Goal: Contribute content: Add original content to the website for others to see

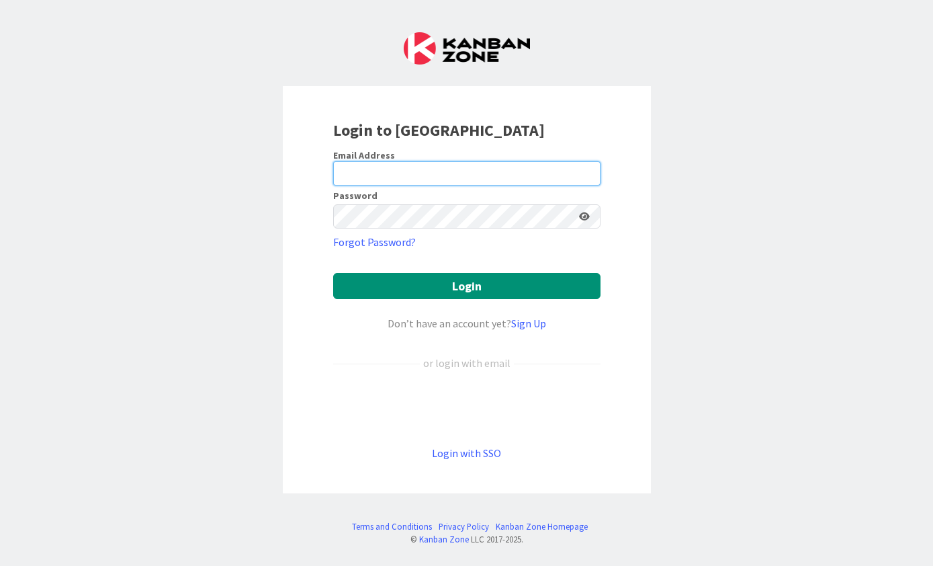
click at [471, 172] on input "email" at bounding box center [466, 173] width 267 height 24
type input "[EMAIL_ADDRESS][DOMAIN_NAME]"
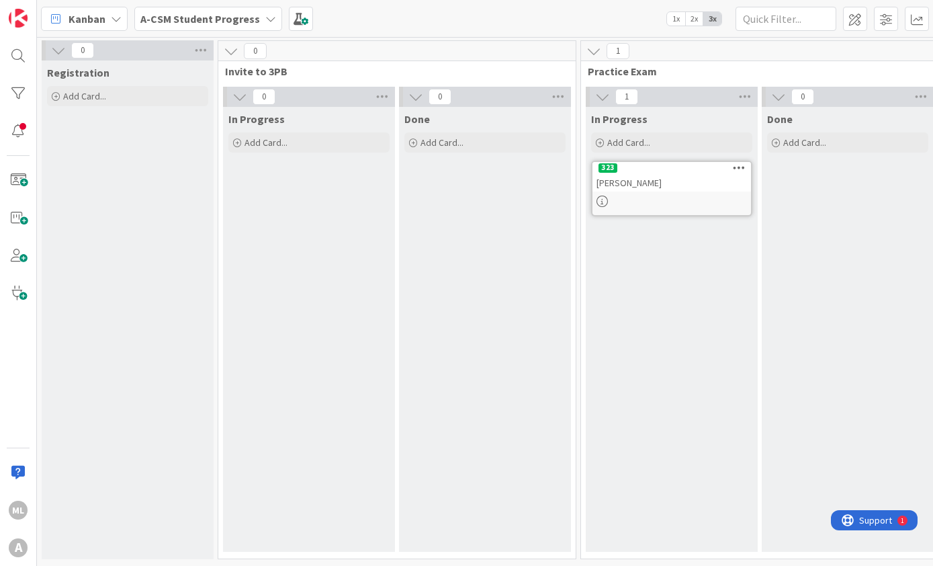
click at [255, 21] on div "A-CSM Student Progress" at bounding box center [208, 19] width 148 height 24
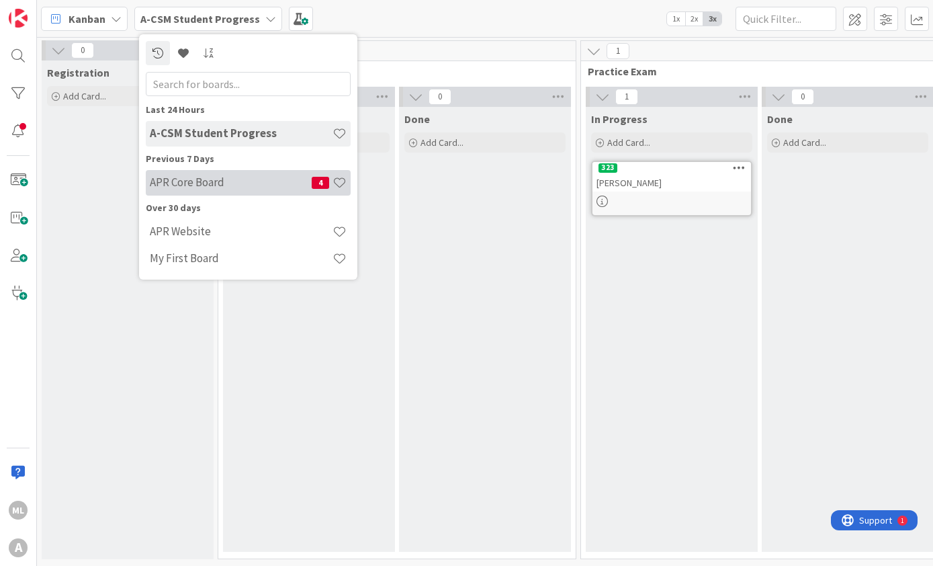
click at [267, 179] on h4 "APR Core Board" at bounding box center [231, 181] width 162 height 13
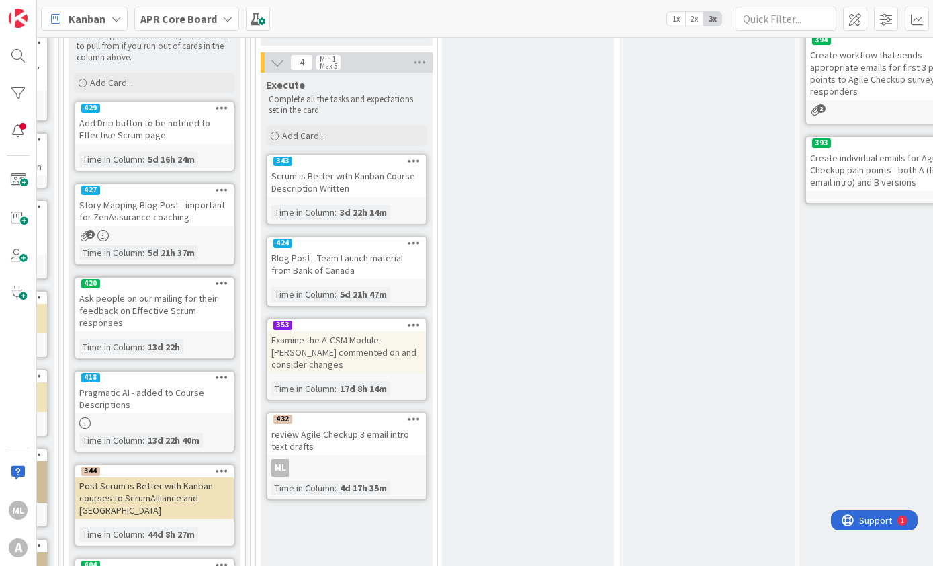
scroll to position [308, 934]
click at [521, 457] on div "Review Clarify any information on the card to ensure you have everything needed…" at bounding box center [528, 250] width 172 height 903
click at [529, 462] on div "Review Clarify any information on the card to ensure you have everything needed…" at bounding box center [528, 250] width 172 height 903
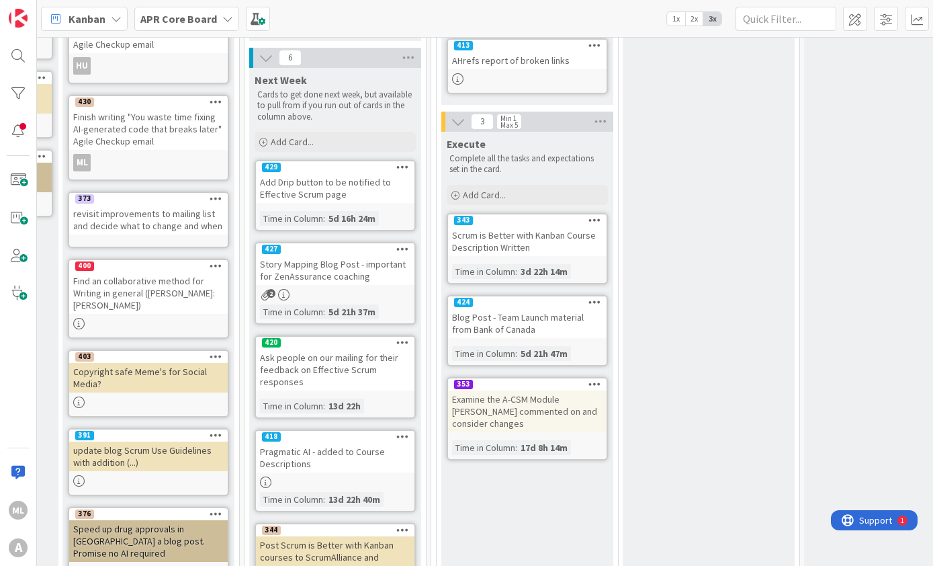
scroll to position [250, 754]
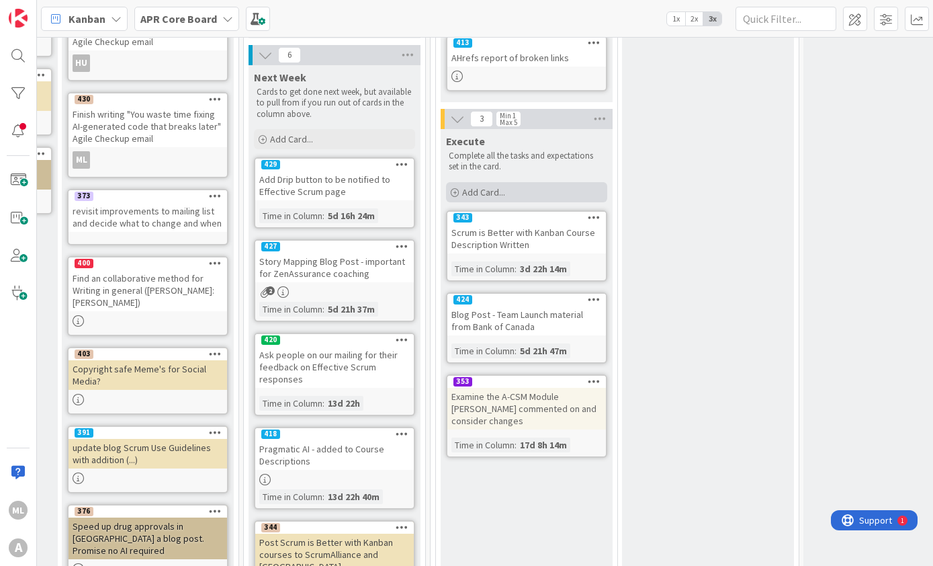
click at [492, 197] on span "Add Card..." at bounding box center [483, 192] width 43 height 12
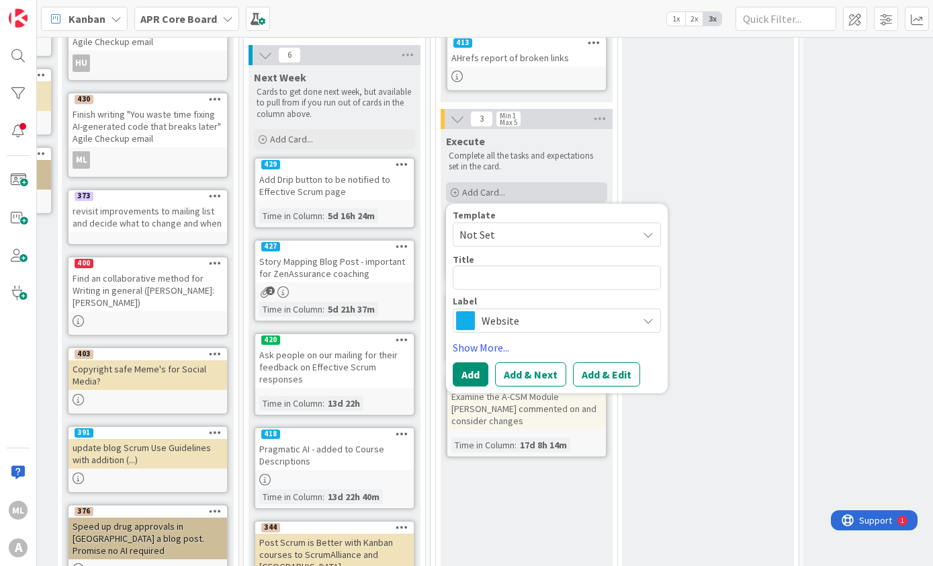
type textarea "x"
type textarea "W"
type textarea "x"
type textarea "WH"
type textarea "x"
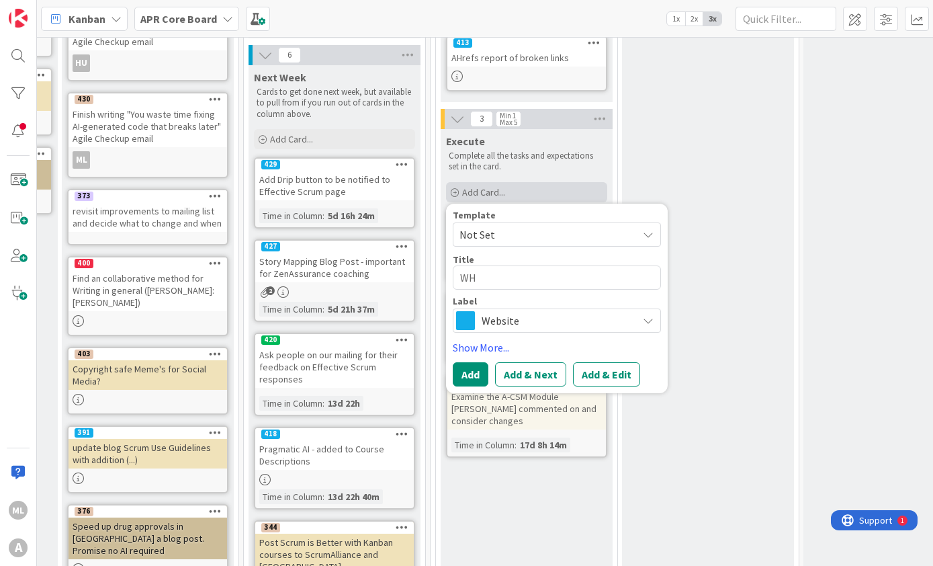
type textarea "WHo"
type textarea "x"
type textarea "WH"
type textarea "x"
type textarea "W"
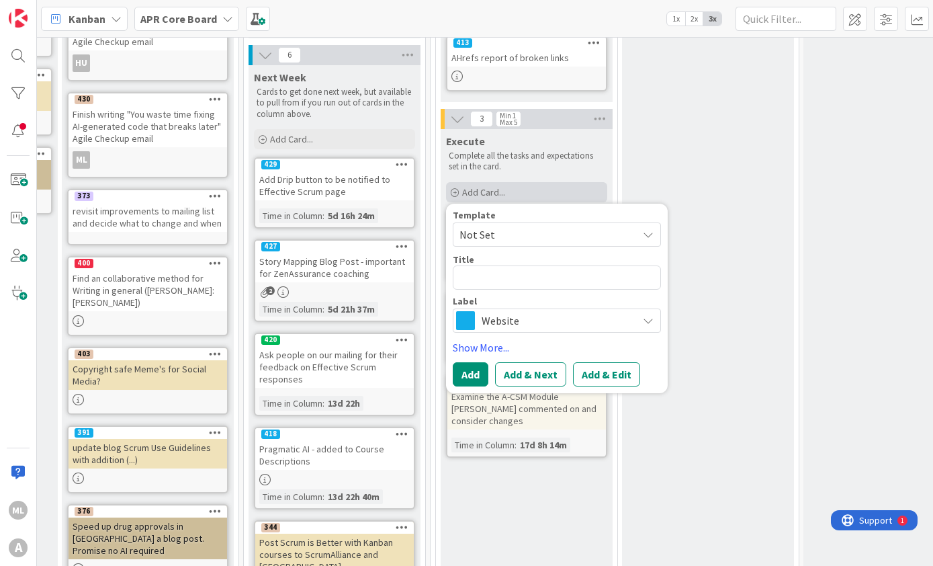
type textarea "x"
type textarea "C"
type textarea "x"
type textarea "CB"
type textarea "x"
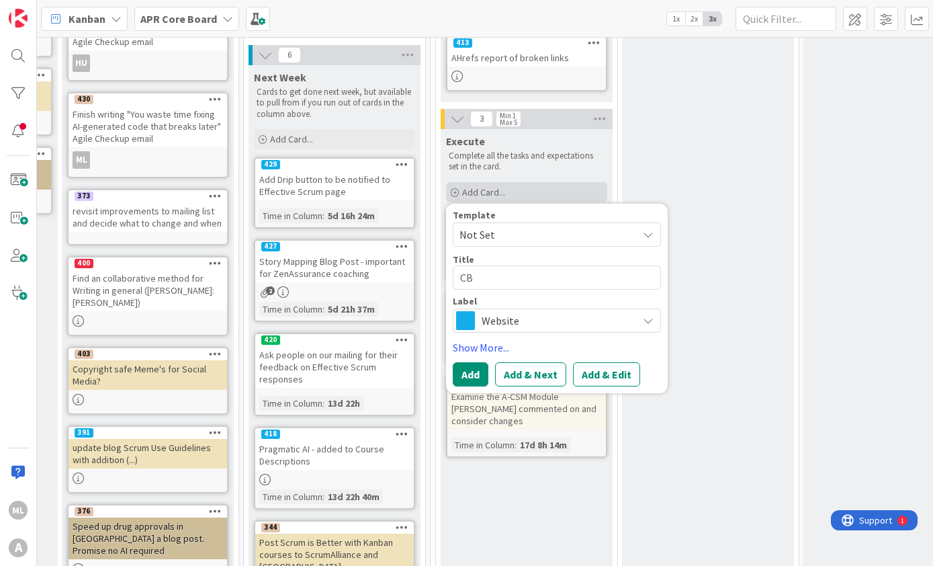
type textarea "CBA"
type textarea "x"
type textarea "CB"
type textarea "x"
type textarea "C"
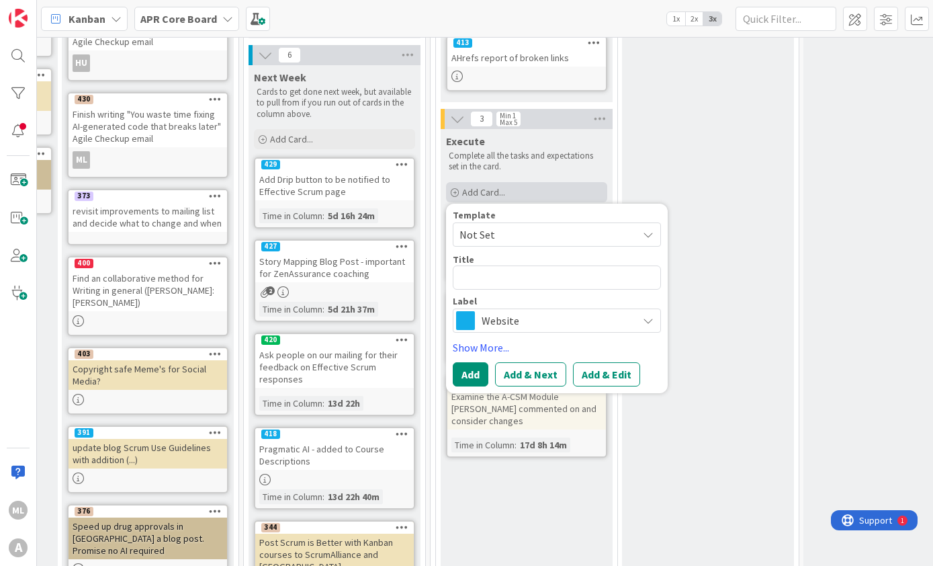
type textarea "x"
type textarea "C"
type textarea "x"
type textarea "CB"
type textarea "x"
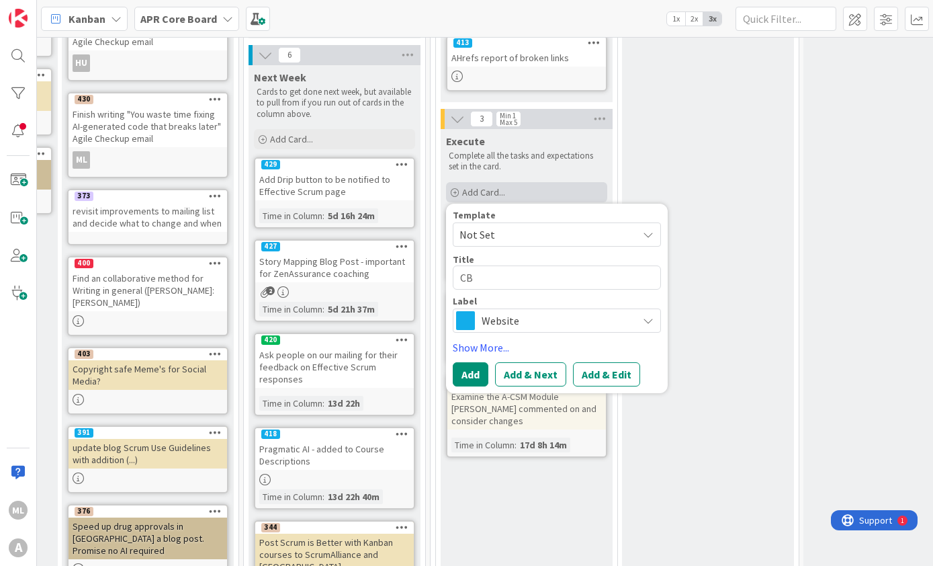
type textarea "CBA"
type textarea "x"
type textarea "CBA:"
type textarea "x"
type textarea "CBA:"
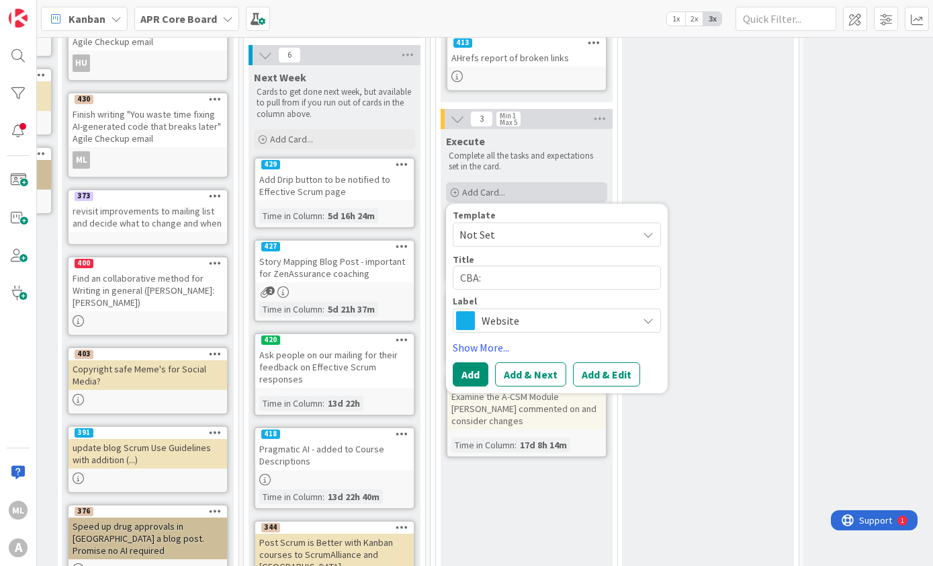
type textarea "x"
type textarea "CBA: W"
type textarea "x"
type textarea "CBA: Wh"
type textarea "x"
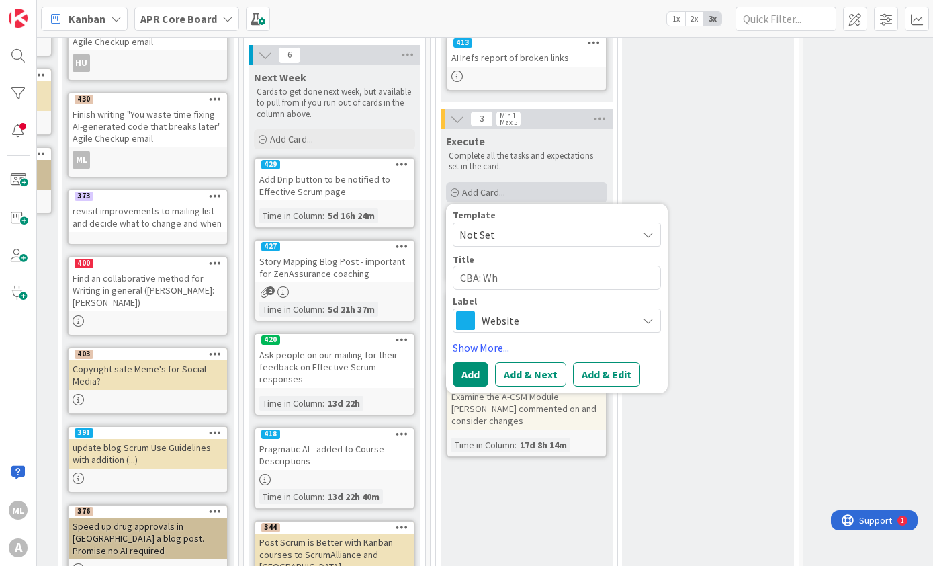
type textarea "CBA: Who"
type textarea "x"
type textarea "CBA: Who"
type textarea "x"
type textarea "CBA: Who i"
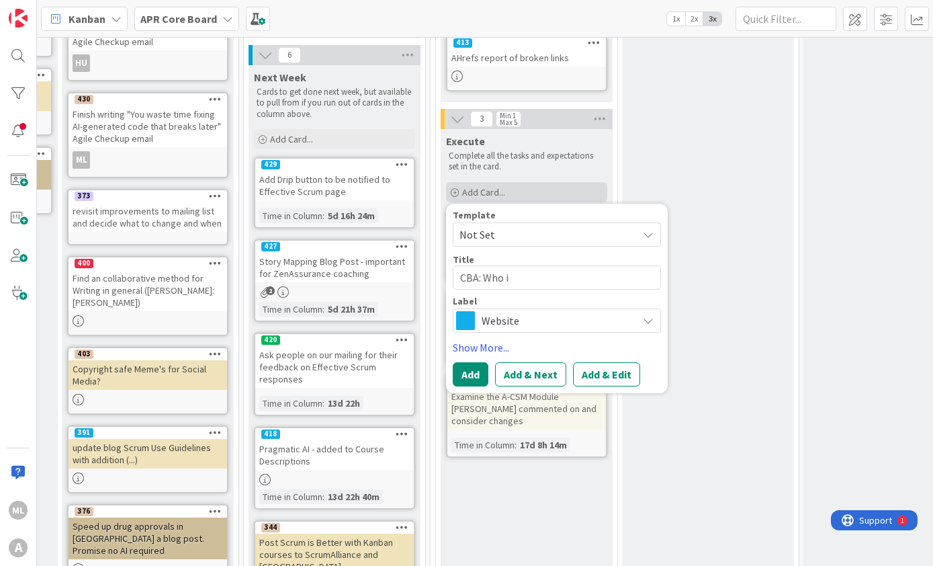
type textarea "x"
type textarea "CBA: Who is"
type textarea "x"
type textarea "CBA: Who is"
type textarea "x"
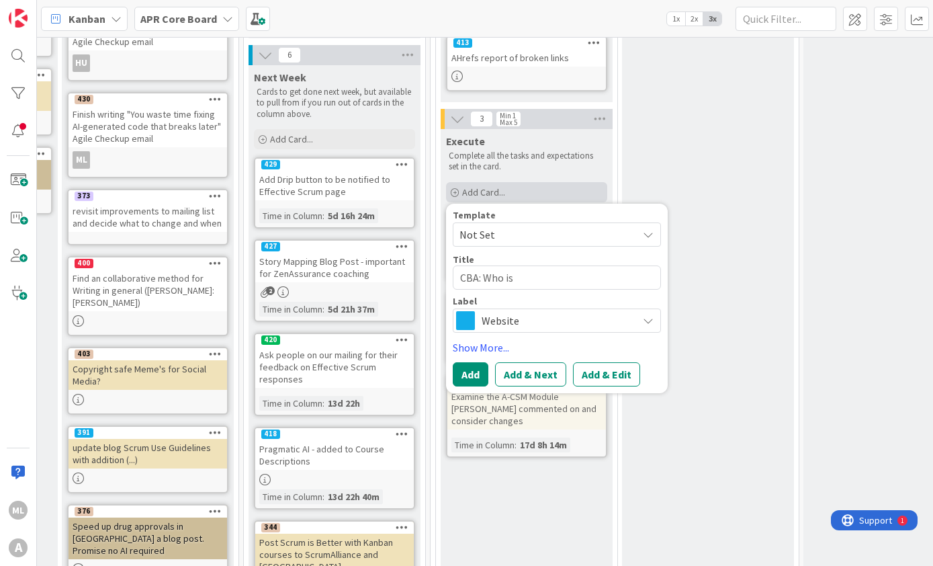
type textarea "CBA: Who is o"
type textarea "x"
type textarea "CBA: Who is ou"
type textarea "x"
type textarea "CBA: Who is our"
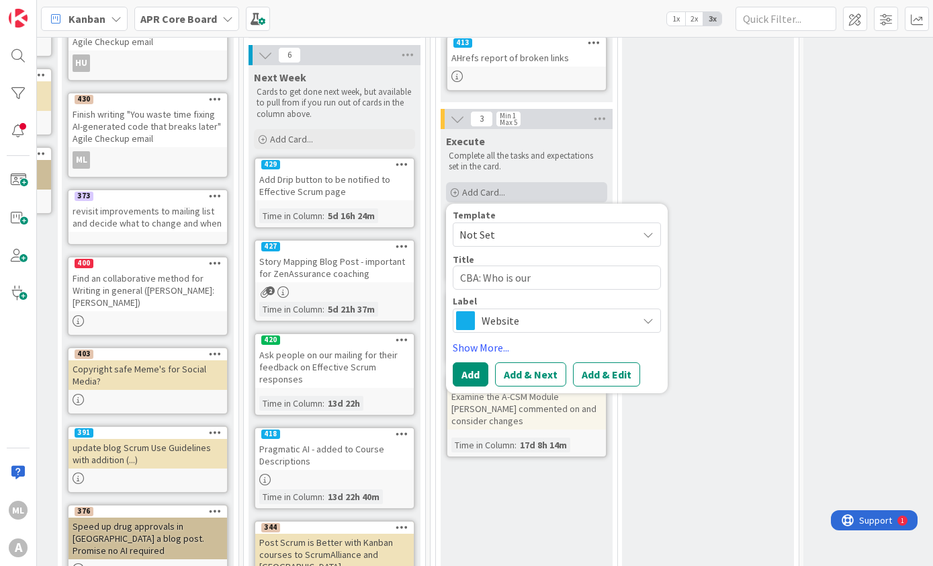
type textarea "x"
type textarea "CBA: Who is our"
type textarea "x"
type textarea "CBA: Who is our I"
type textarea "x"
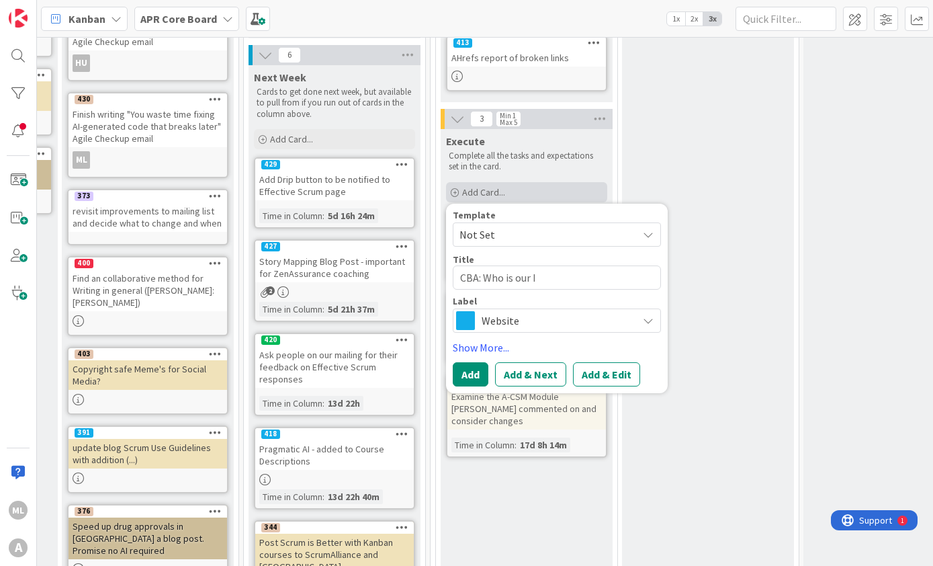
type textarea "CBA: Who is our Id"
type textarea "x"
type textarea "CBA: Who is our Ide"
type textarea "x"
type textarea "CBA: Who is our Idea"
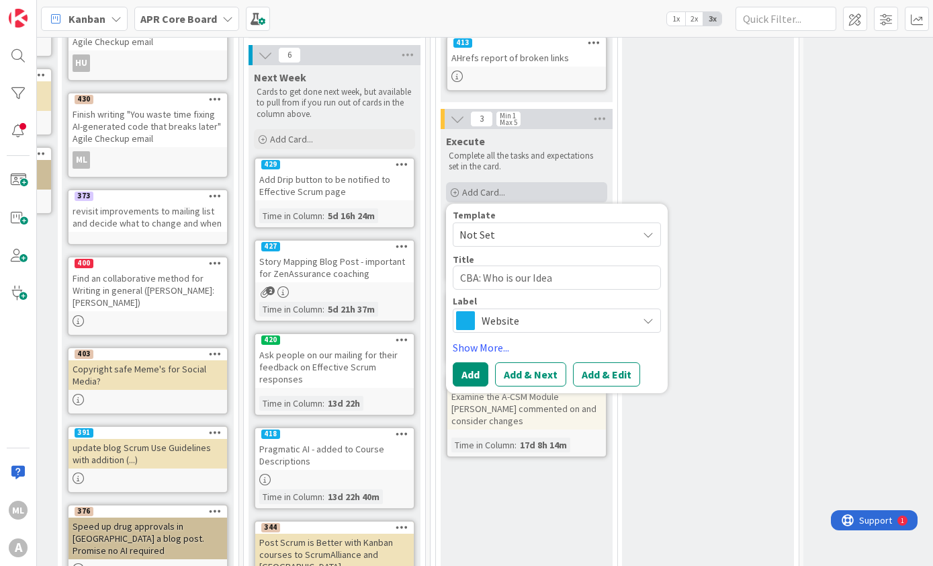
type textarea "x"
type textarea "CBA: Who is our Ideal"
type textarea "x"
type textarea "CBA: Who is our Ideal"
type textarea "x"
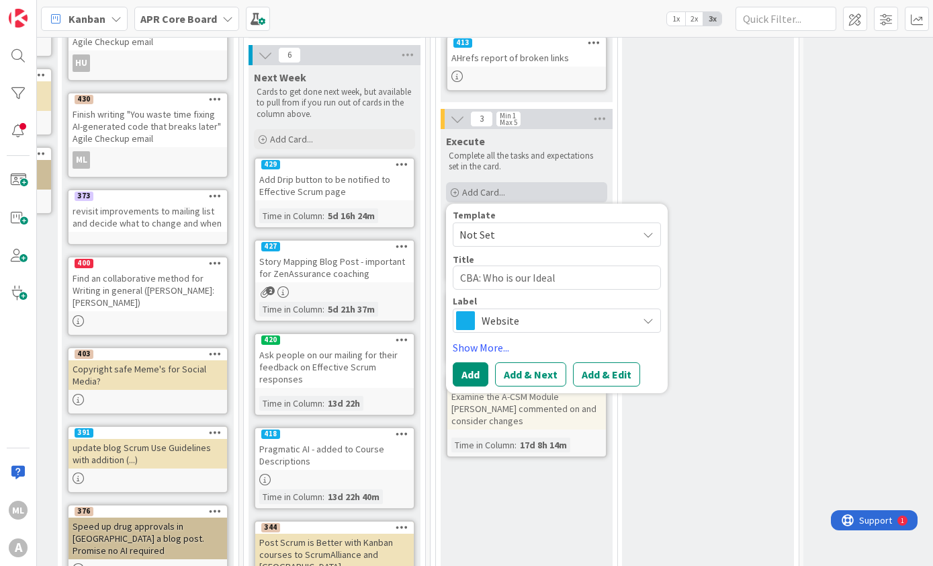
type textarea "CBA: Who is our Ideal C"
type textarea "x"
type textarea "CBA: Who is our Ideal Cu"
type textarea "x"
type textarea "CBA: Who is our Ideal Cus"
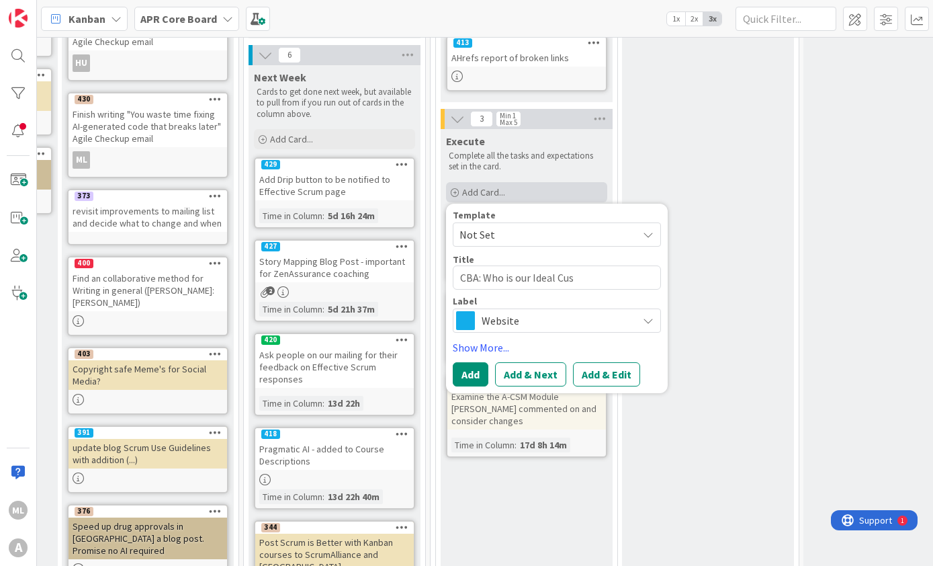
type textarea "x"
type textarea "CBA: Who is our Ideal Cust"
type textarea "x"
type textarea "CBA: Who is our Ideal Custi"
type textarea "x"
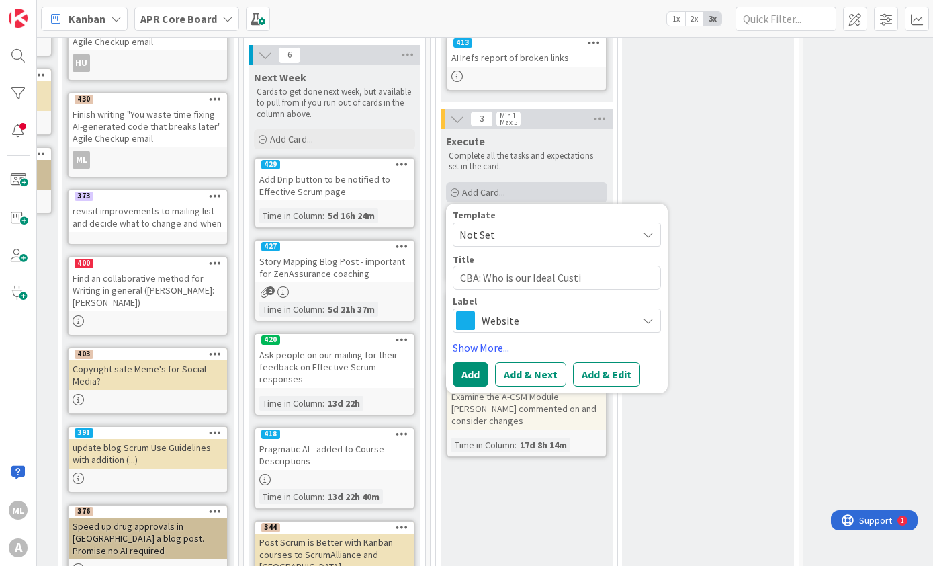
type textarea "CBA: Who is our Ideal Custim"
type textarea "x"
type textarea "CBA: Who is our Ideal Custi"
type textarea "x"
type textarea "CBA: Who is our Ideal Cust"
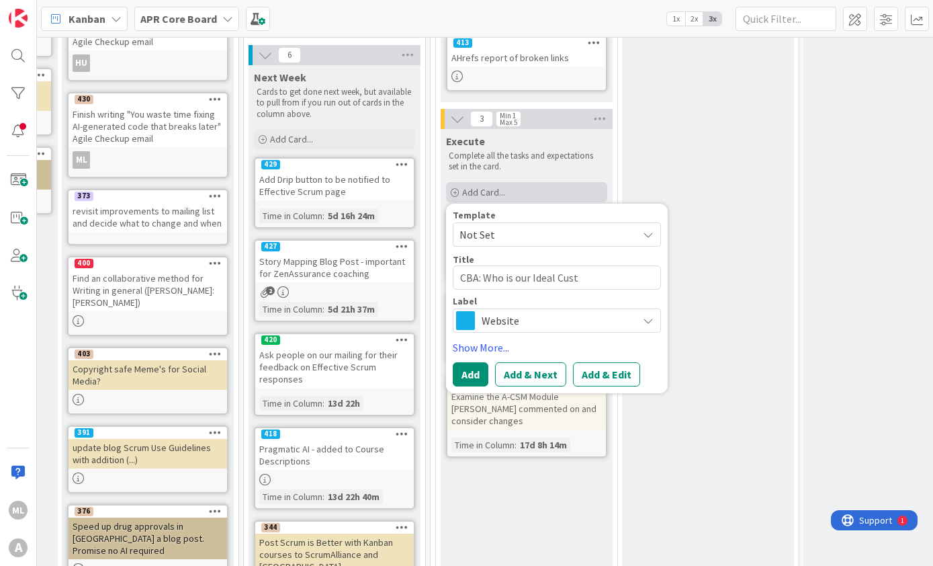
type textarea "x"
type textarea "CBA: Who is our Ideal Custo"
type textarea "x"
type textarea "CBA: Who is our Ideal Custom"
type textarea "x"
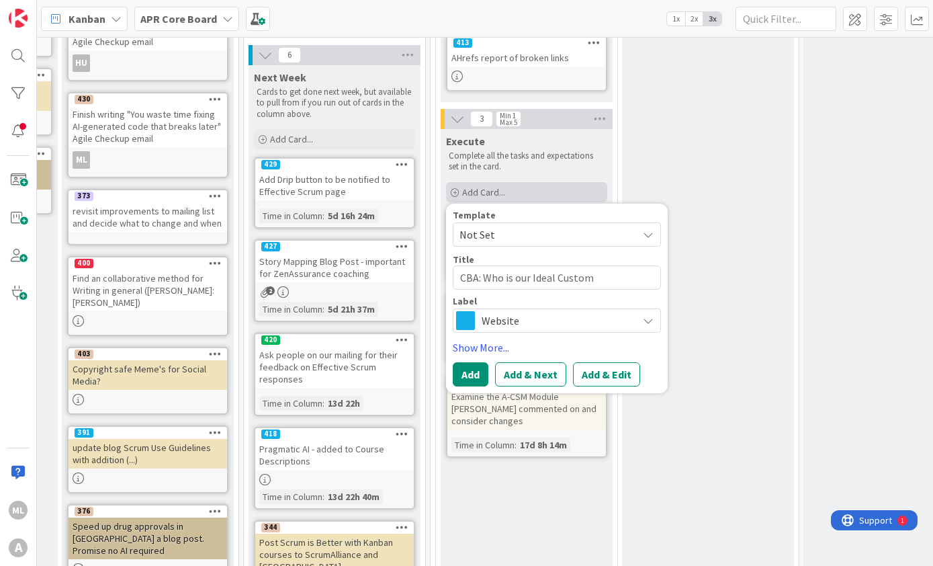
type textarea "CBA: Who is our Ideal Custome"
type textarea "x"
type textarea "CBA: Who is our Ideal Customer"
type textarea "x"
type textarea "CBA: Who is our Ideal Customer?"
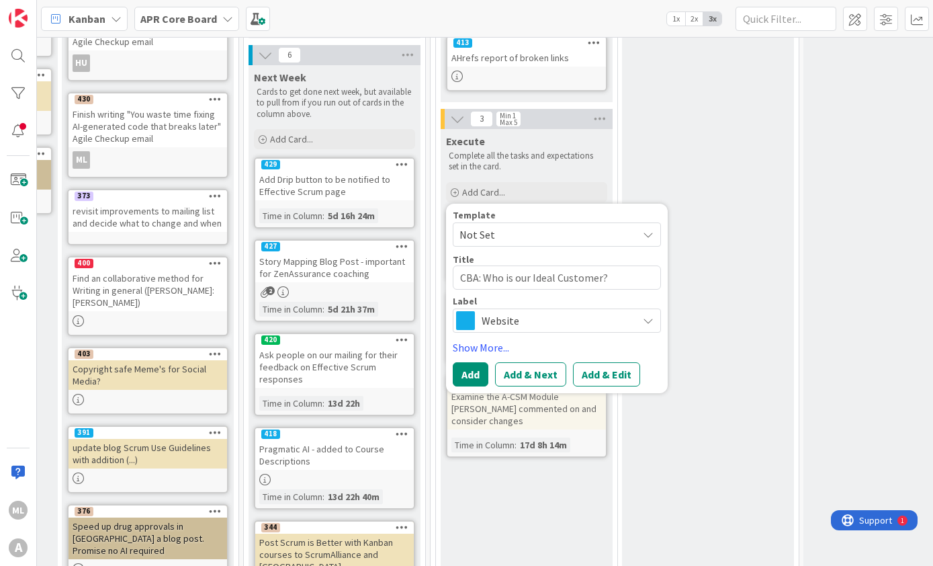
click at [584, 319] on span "Website" at bounding box center [556, 320] width 149 height 19
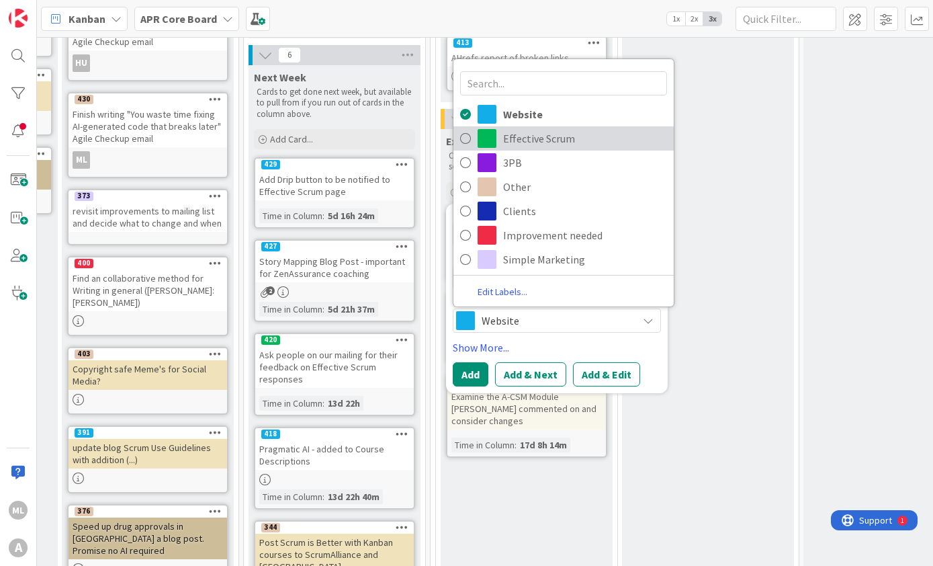
click at [566, 136] on span "Effective Scrum" at bounding box center [585, 138] width 164 height 20
type textarea "x"
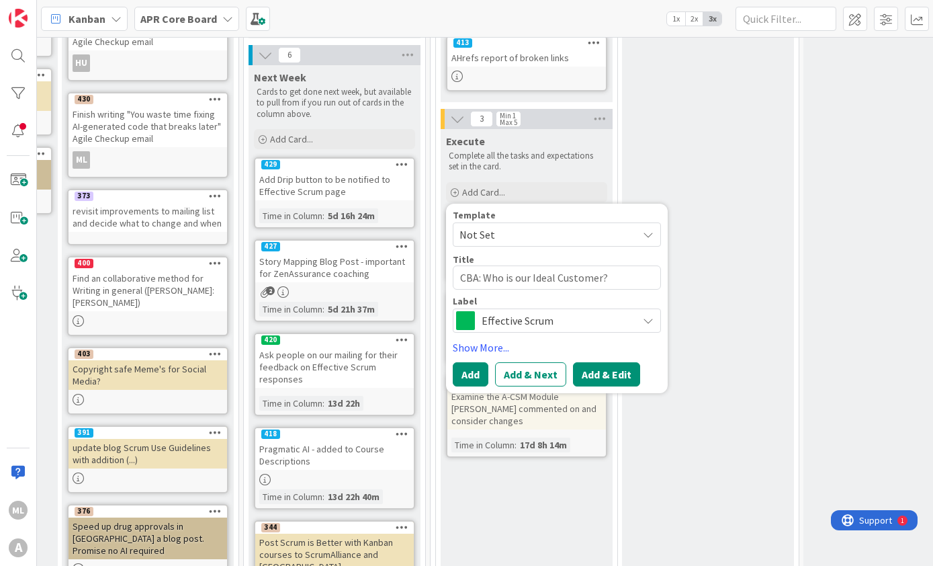
click at [624, 371] on button "Add & Edit" at bounding box center [606, 374] width 67 height 24
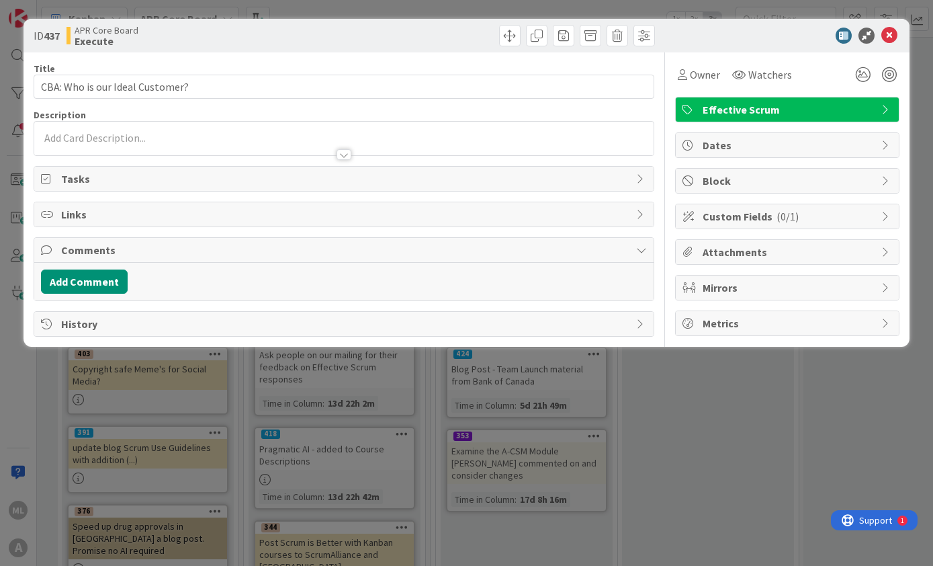
click at [241, 136] on div at bounding box center [344, 139] width 620 height 34
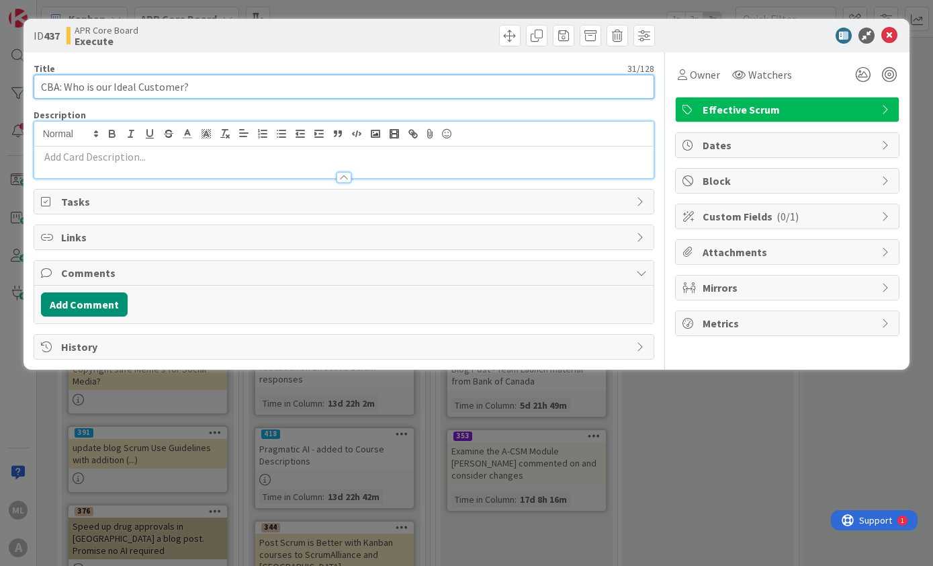
click at [332, 88] on input "CBA: Who is our Ideal Customer?" at bounding box center [344, 87] width 621 height 24
type input "CBA: Who is our Ideal Customer? …"
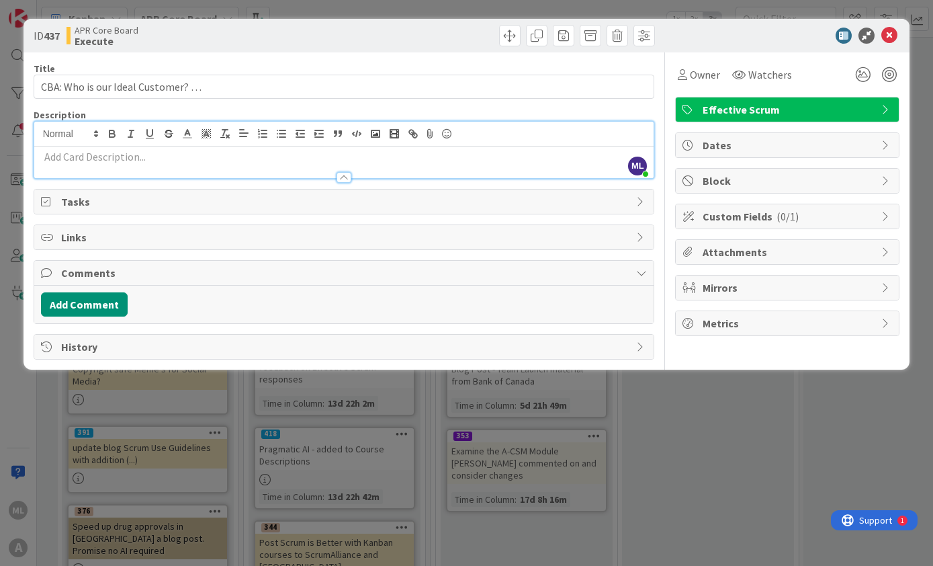
click at [220, 160] on p at bounding box center [344, 156] width 607 height 15
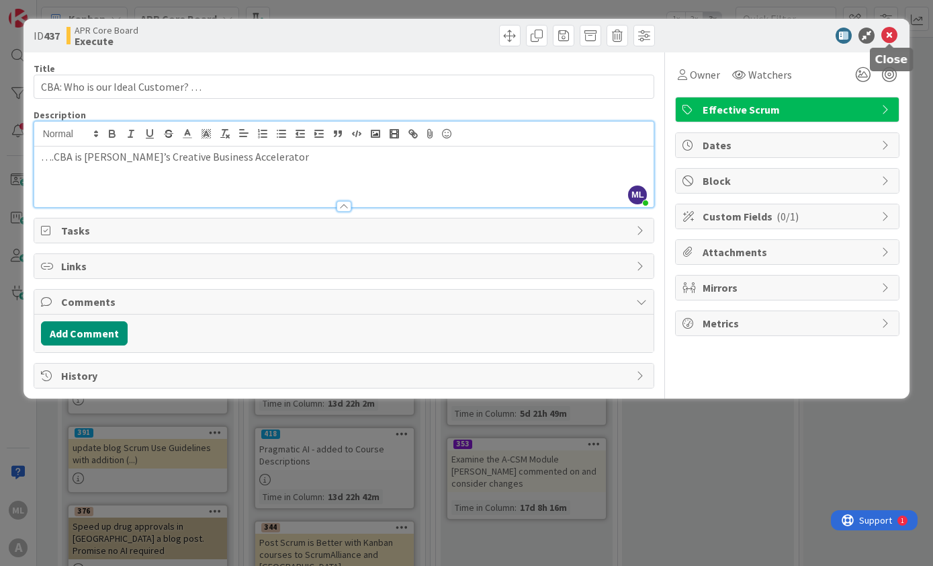
click at [891, 34] on icon at bounding box center [889, 36] width 16 height 16
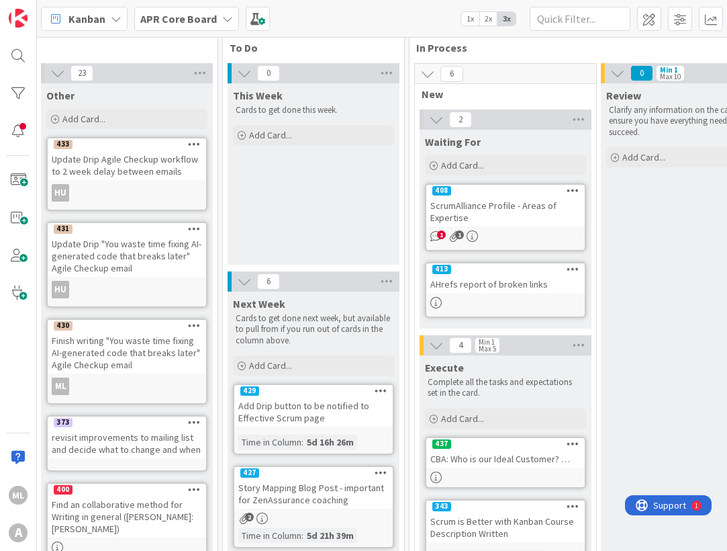
scroll to position [19, 774]
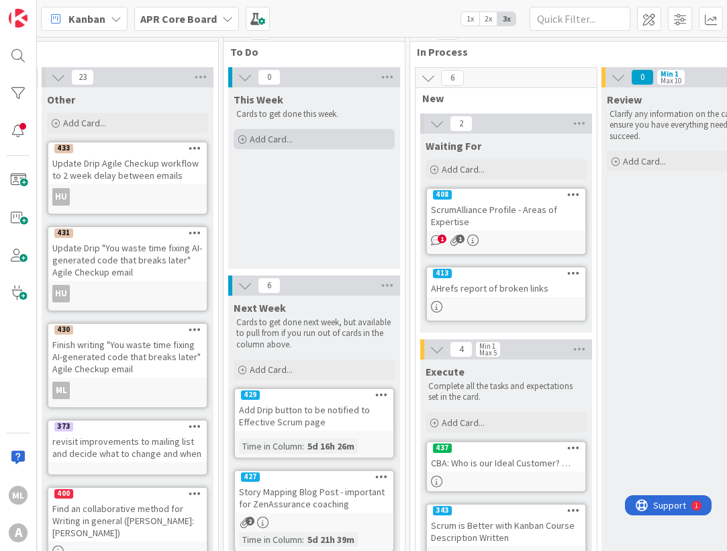
click at [277, 140] on span "Add Card..." at bounding box center [271, 139] width 43 height 12
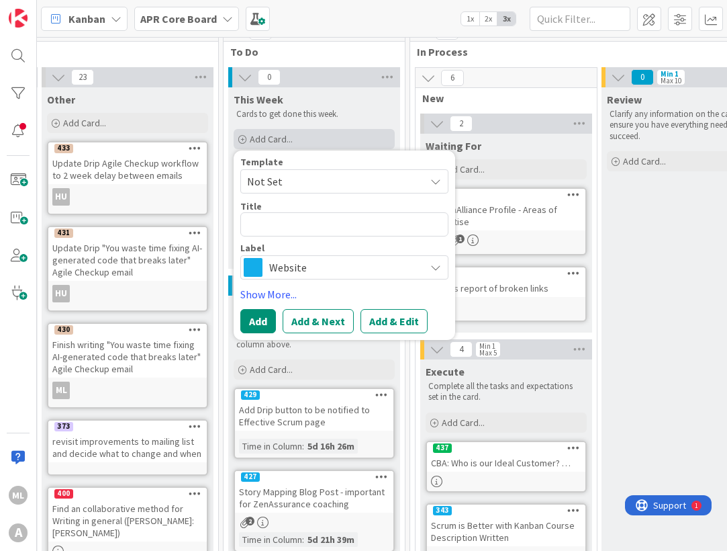
type textarea "x"
type textarea "F"
type textarea "x"
type textarea "Fo"
type textarea "x"
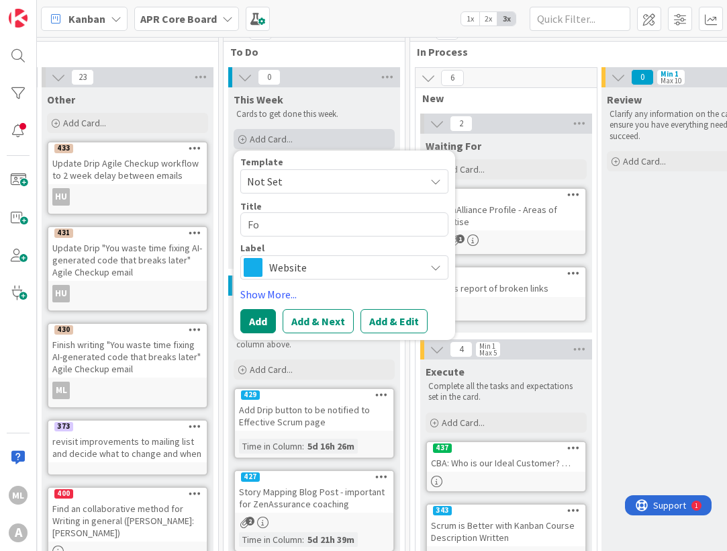
type textarea "Fou"
type textarea "x"
type textarea "Foun"
type textarea "x"
type textarea "Found"
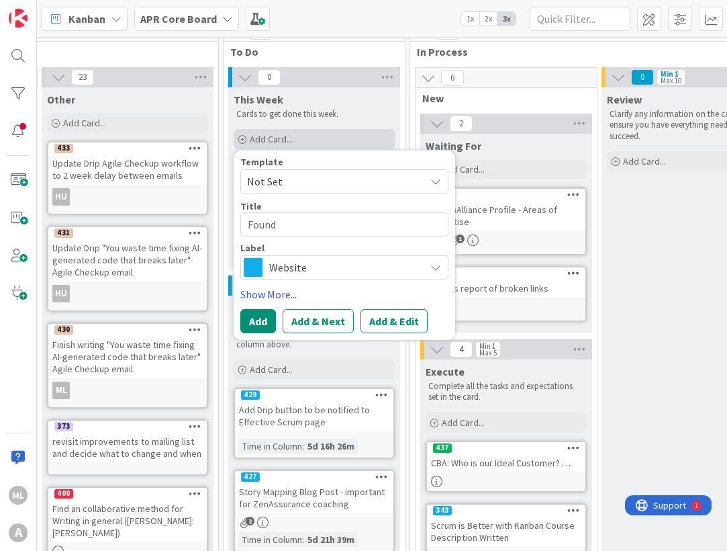
type textarea "x"
type textarea "Founda"
type textarea "x"
type textarea "Foundat"
type textarea "x"
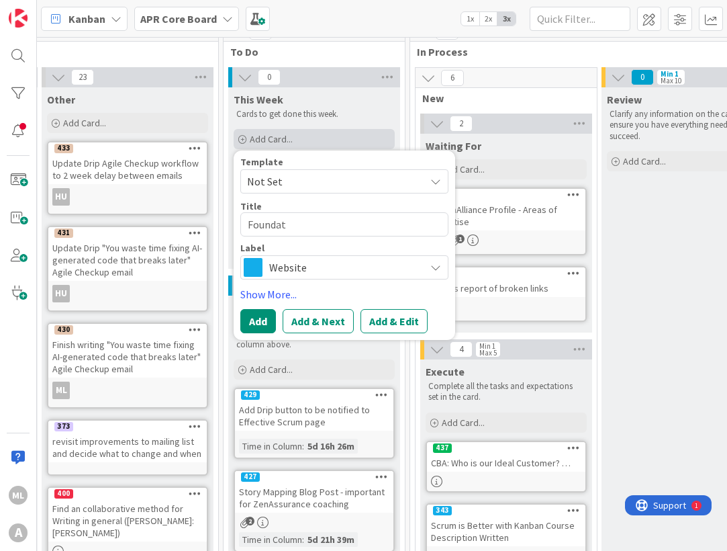
type textarea "Foundati"
type textarea "x"
type textarea "Foundatio"
type textarea "x"
type textarea "Foundation"
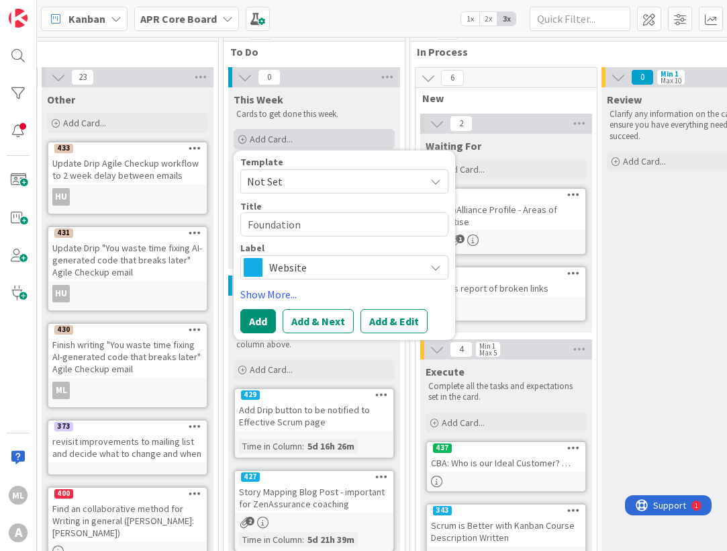
type textarea "x"
type textarea "Foundation"
type textarea "x"
type textarea "Foundation S"
type textarea "x"
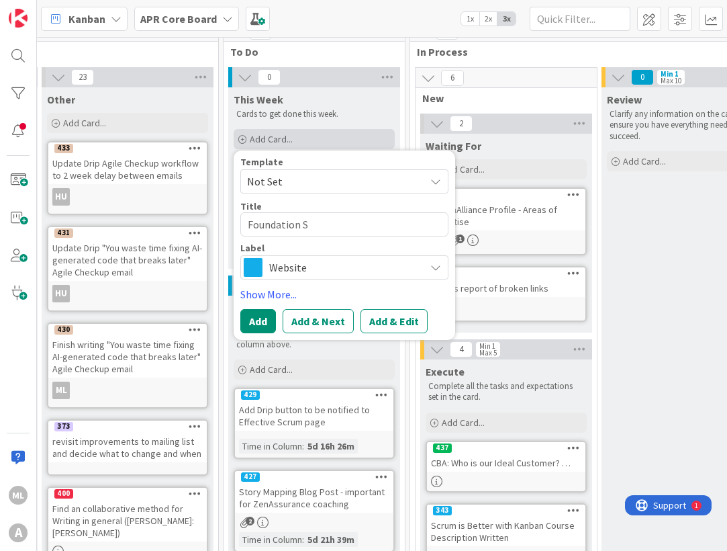
type textarea "Foundation Sp"
type textarea "x"
type textarea "Foundation Spr"
type textarea "x"
type textarea "Foundation Spri"
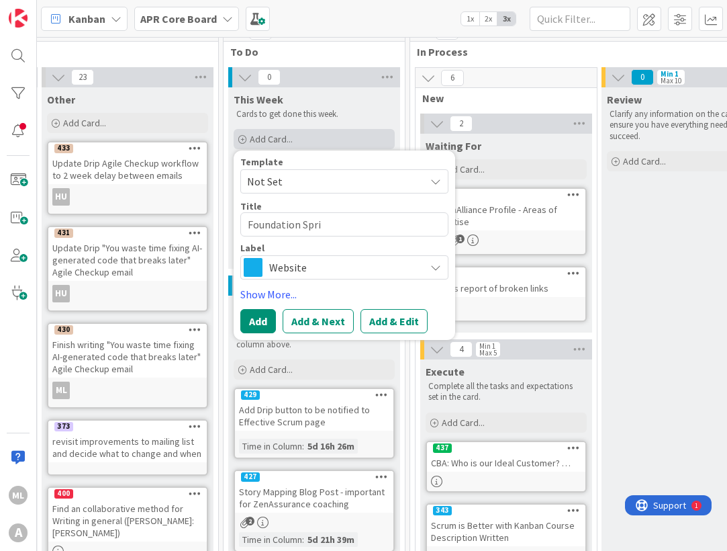
type textarea "x"
type textarea "Foundation Sprin"
type textarea "x"
type textarea "Foundation Spring"
type textarea "x"
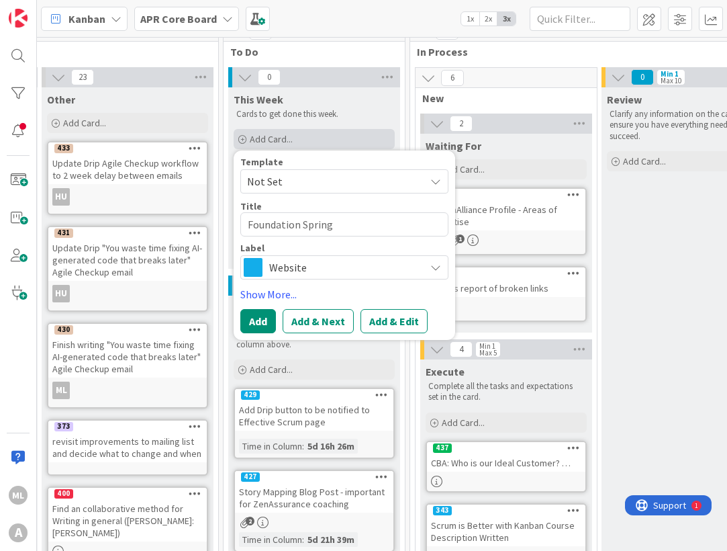
type textarea "Foundation Spring"
type textarea "x"
type textarea "Foundation Spring"
type textarea "x"
type textarea "Foundation Sprin"
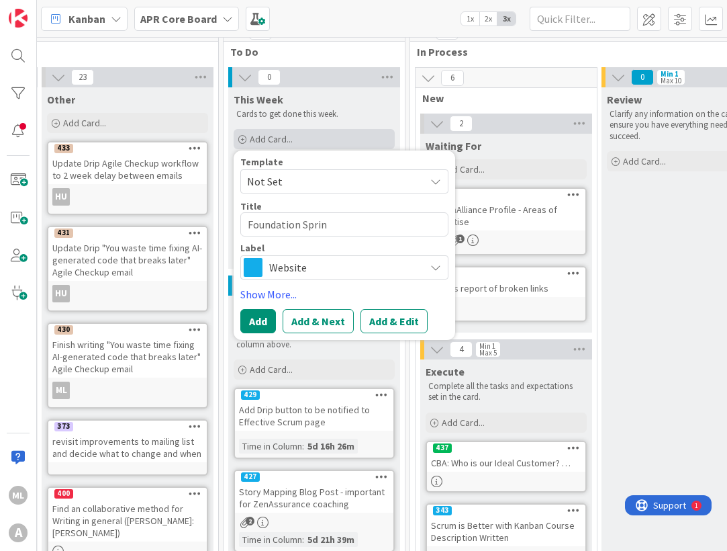
type textarea "x"
type textarea "Foundation Sprint"
type textarea "x"
type textarea "Foundation Sprint"
type textarea "x"
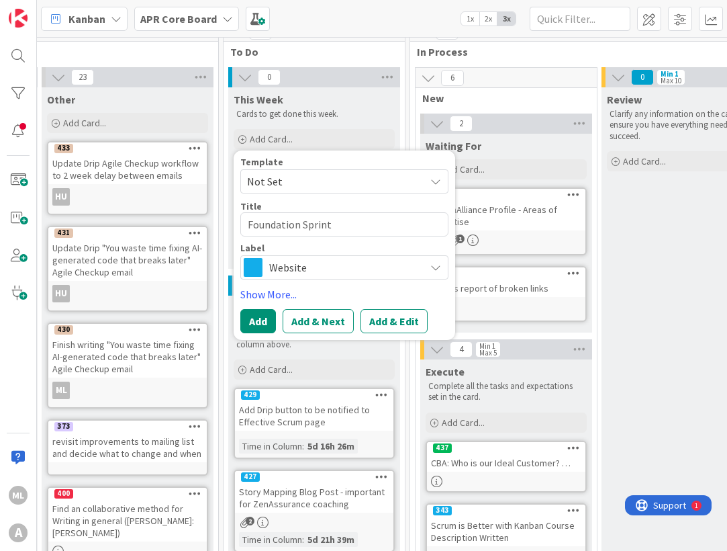
type textarea "Foundation Sprint ."
type textarea "x"
type textarea "Foundation Sprint .."
type textarea "x"
type textarea "Foundation Sprint …"
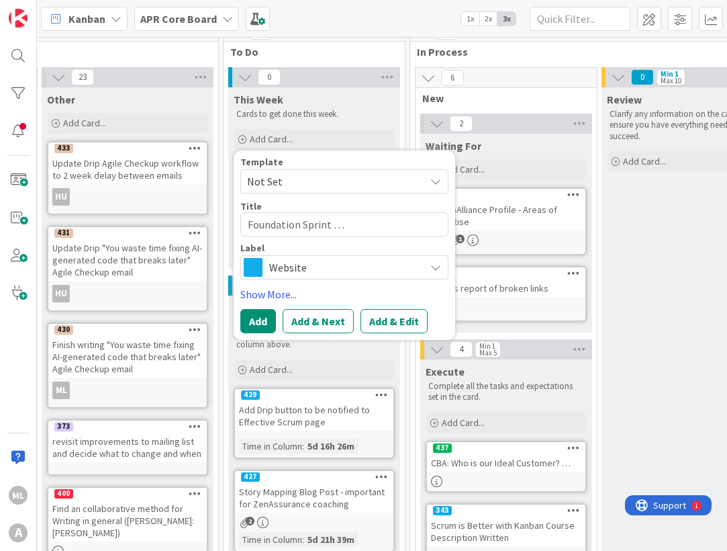
type textarea "x"
type textarea "Foundation Sprint …."
click at [357, 271] on span "Website" at bounding box center [343, 267] width 149 height 19
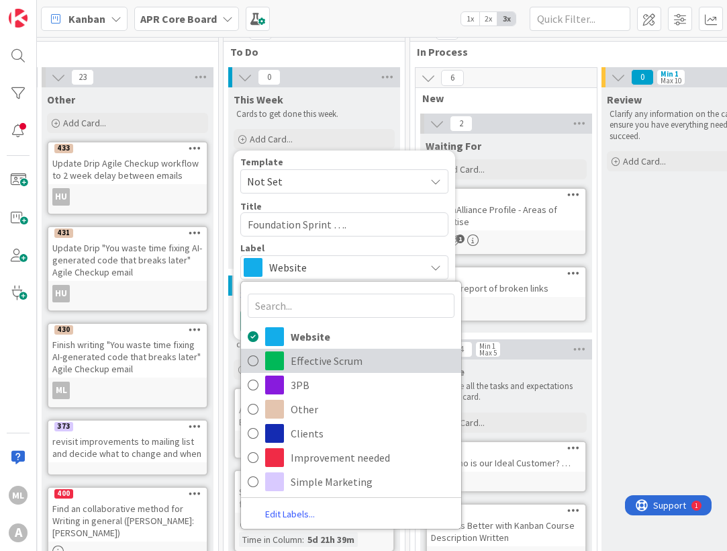
click at [364, 355] on span "Effective Scrum" at bounding box center [373, 361] width 164 height 20
type textarea "x"
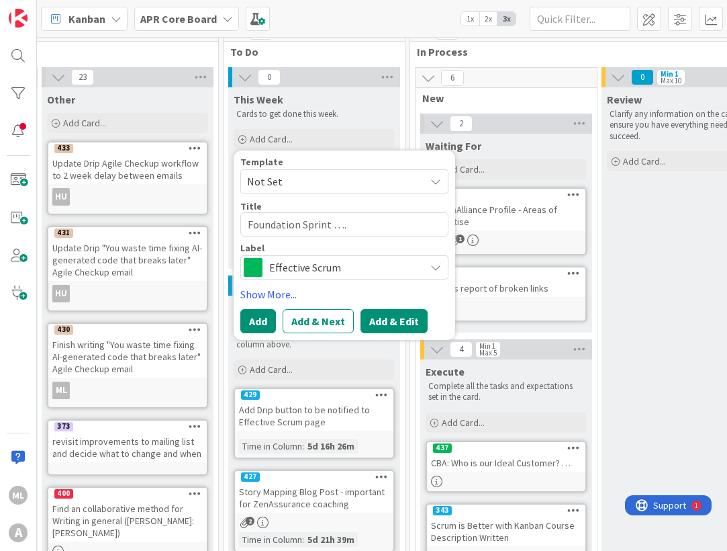
click at [407, 316] on button "Add & Edit" at bounding box center [394, 321] width 67 height 24
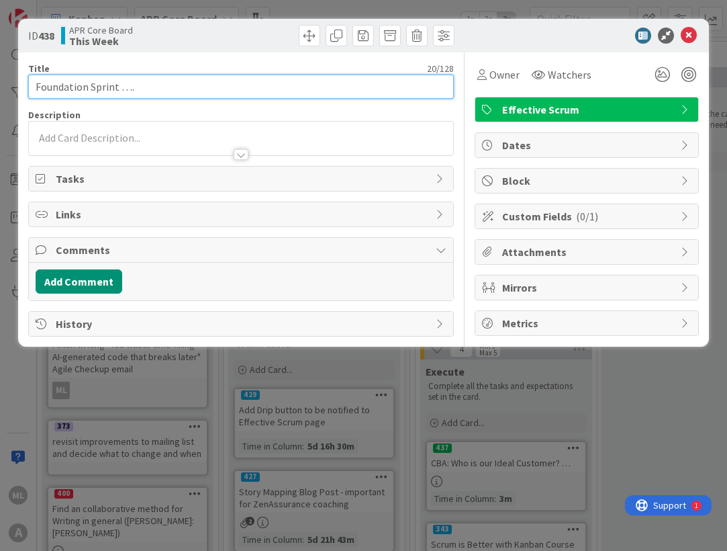
click at [248, 86] on input "Foundation Sprint …." at bounding box center [241, 87] width 426 height 24
type input "Foundation Sprint - Break this down into steps…"
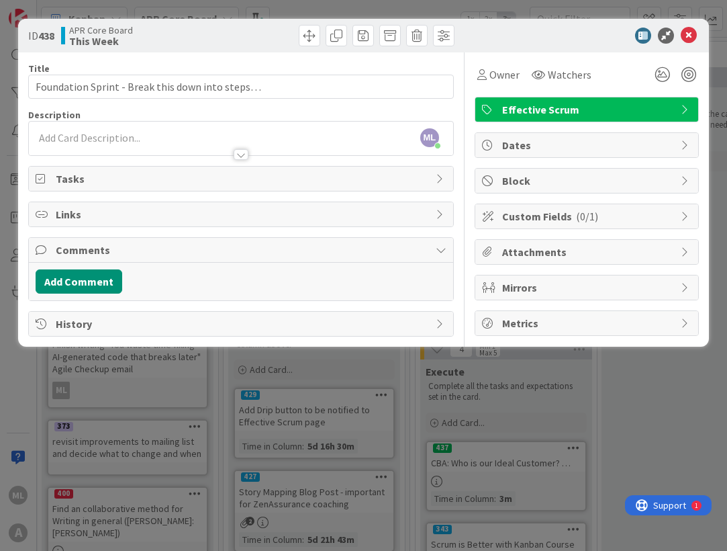
click at [296, 130] on div "ML [PERSON_NAME] just joined" at bounding box center [241, 139] width 425 height 34
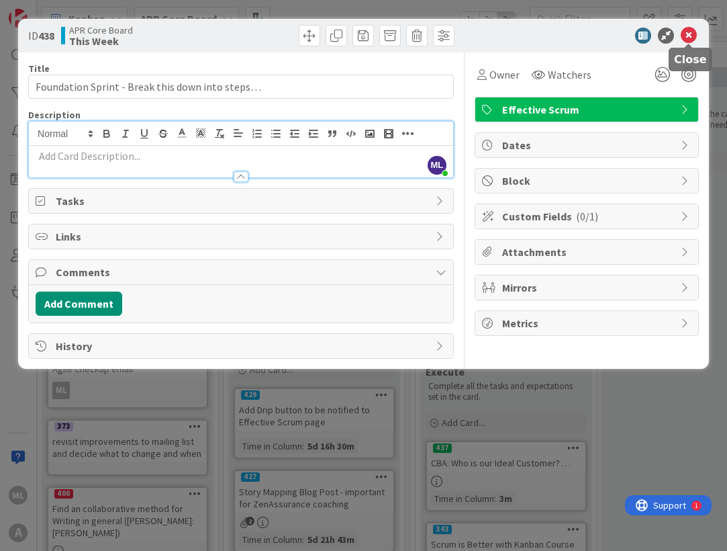
click at [689, 38] on icon at bounding box center [689, 36] width 16 height 16
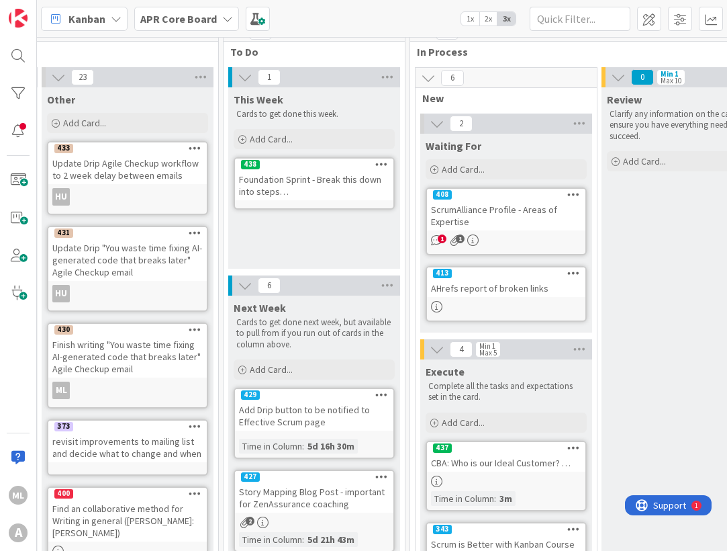
click at [336, 232] on div "This Week Cards to get done this week. Add Card... Template Not Set Title 0 / 1…" at bounding box center [314, 177] width 172 height 181
click at [278, 139] on span "Add Card..." at bounding box center [271, 139] width 43 height 12
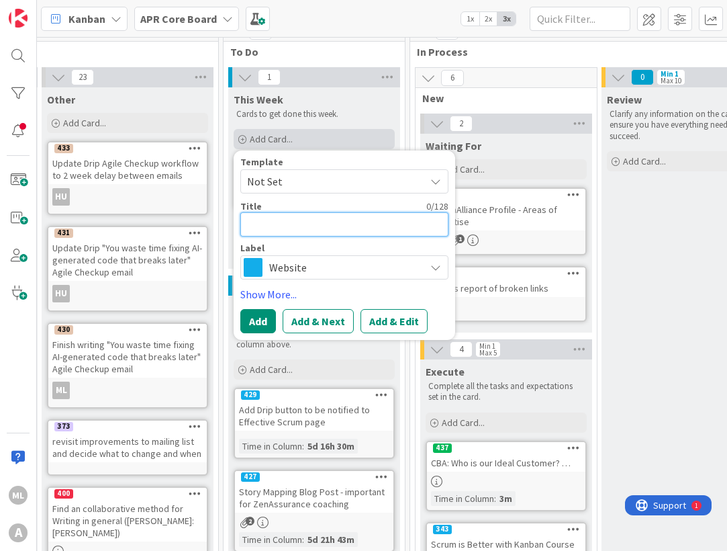
paste textarea "Plan Leadership workshop with ECCC"
type textarea "x"
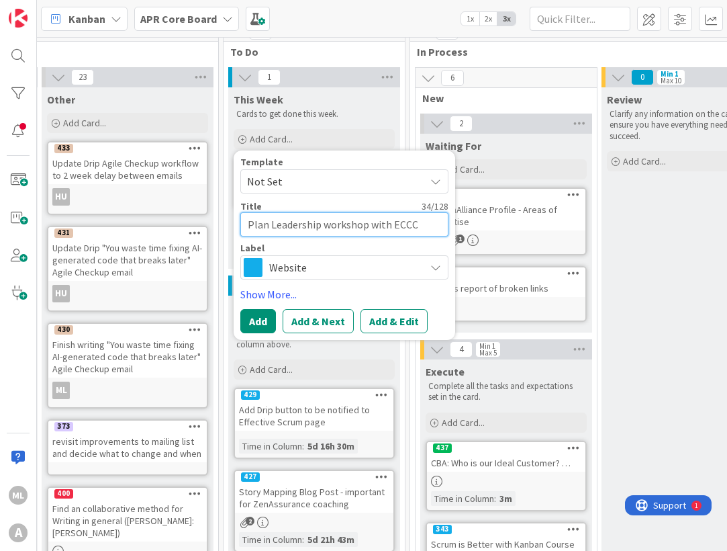
type textarea "Plan Leadership workshop with ECCC"
click at [430, 257] on div "Website" at bounding box center [344, 267] width 208 height 24
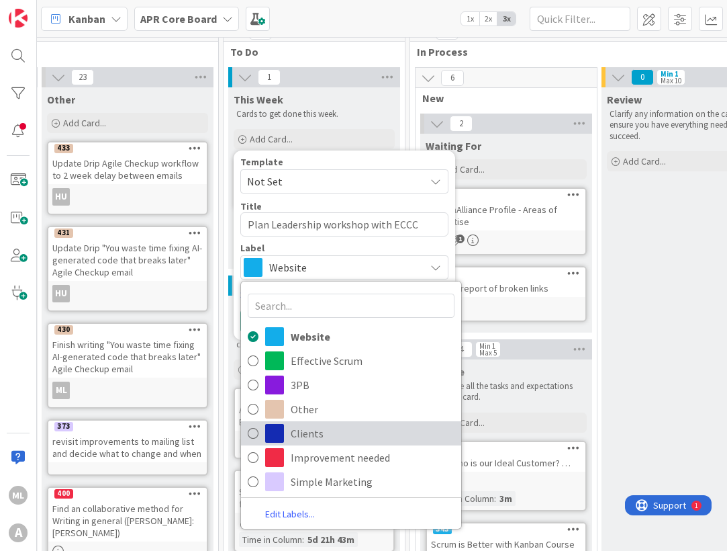
click at [340, 430] on span "Clients" at bounding box center [373, 433] width 164 height 20
type textarea "x"
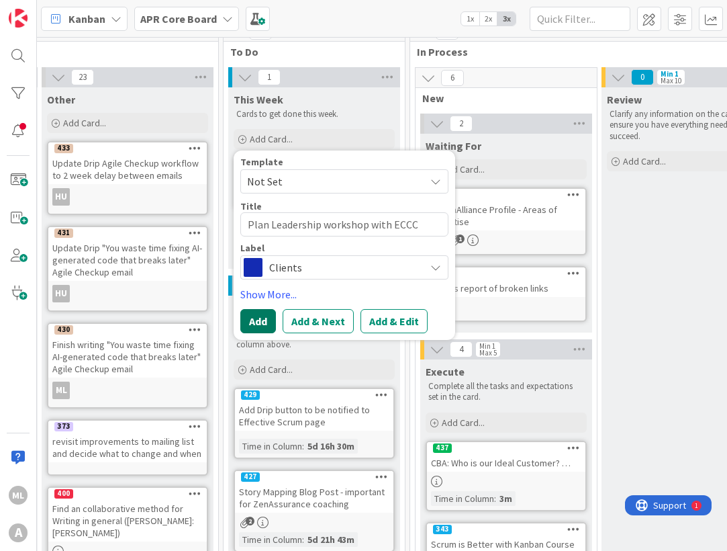
click at [255, 318] on button "Add" at bounding box center [258, 321] width 36 height 24
